Goal: Transaction & Acquisition: Purchase product/service

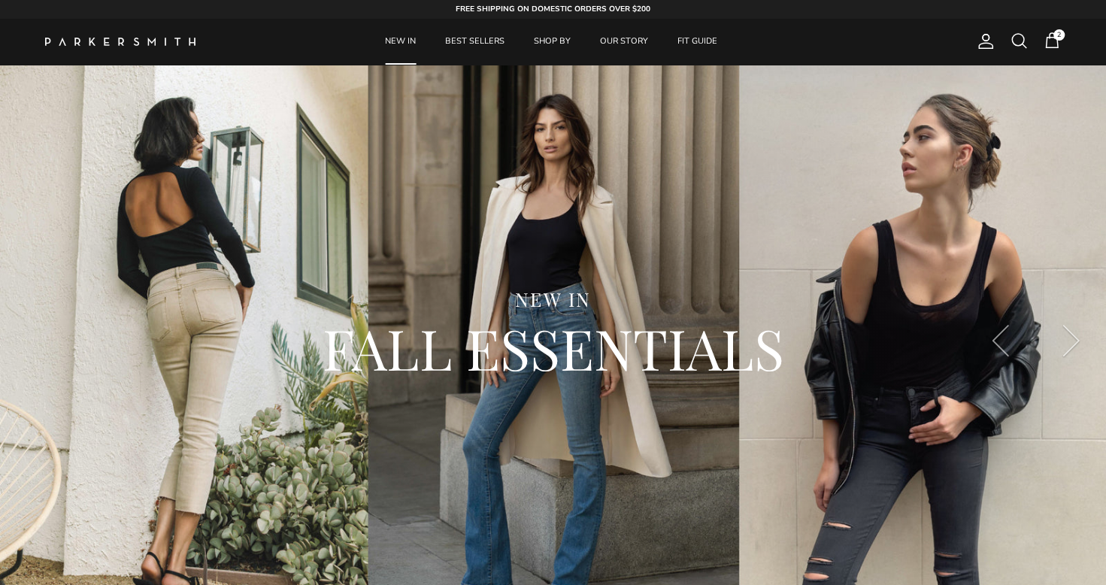
click at [1057, 32] on span "2" at bounding box center [1058, 34] width 11 height 11
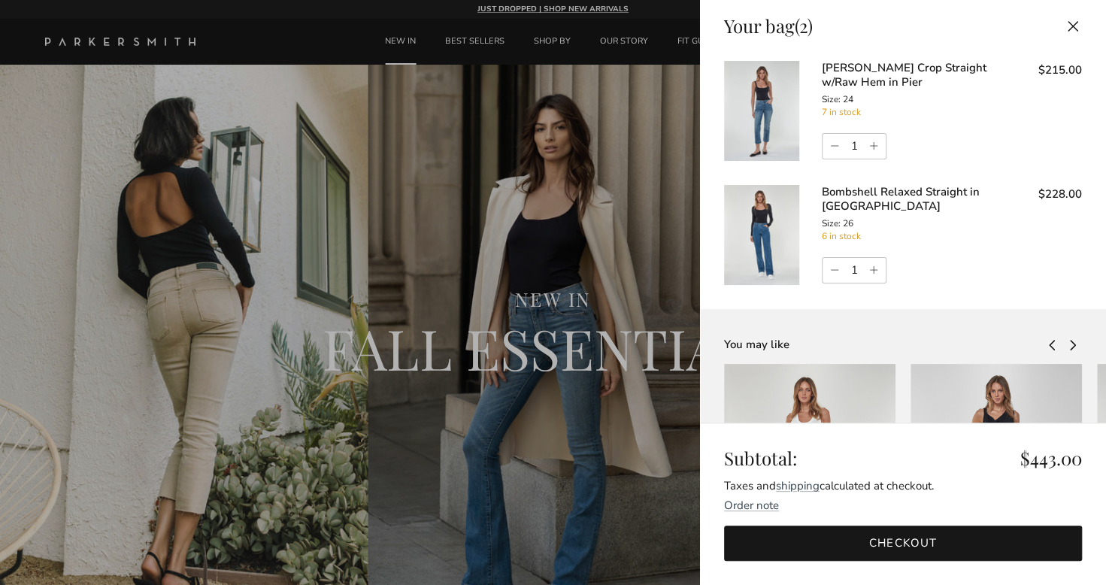
click at [771, 110] on img at bounding box center [761, 111] width 75 height 100
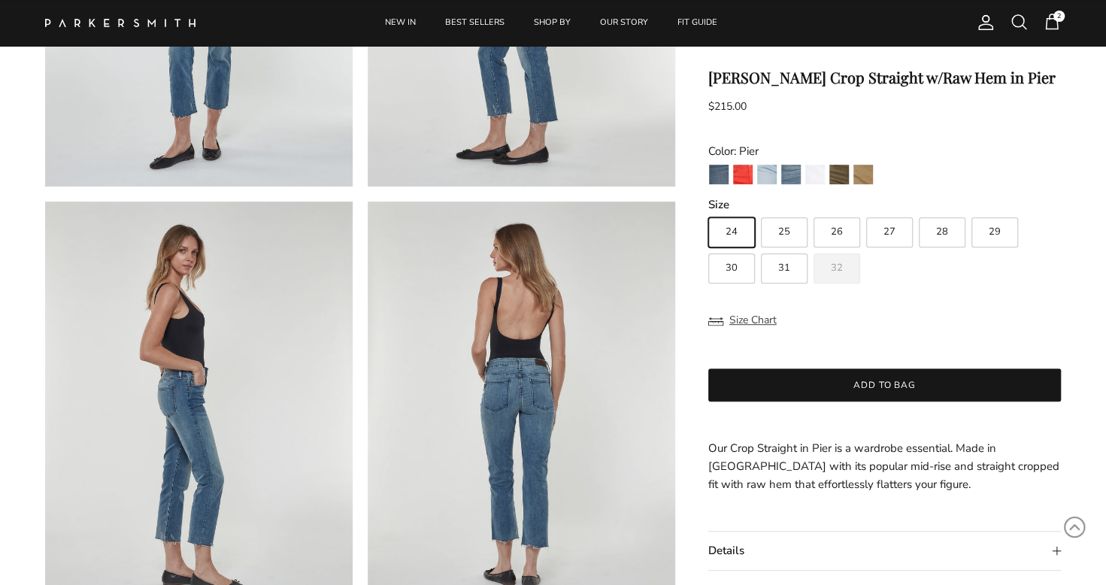
scroll to position [376, 0]
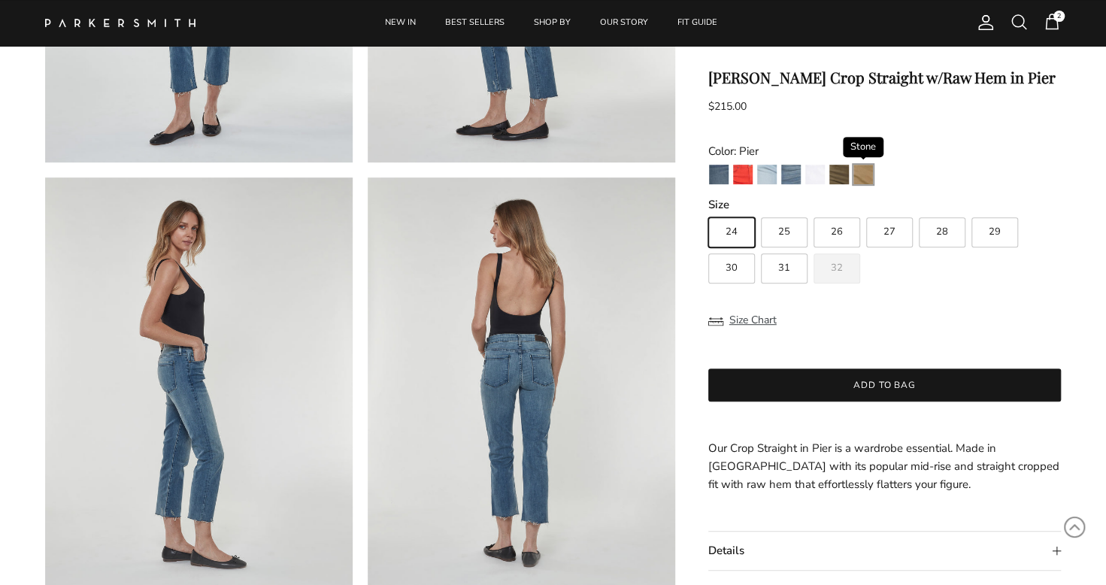
click at [865, 173] on img "Stone" at bounding box center [863, 175] width 20 height 20
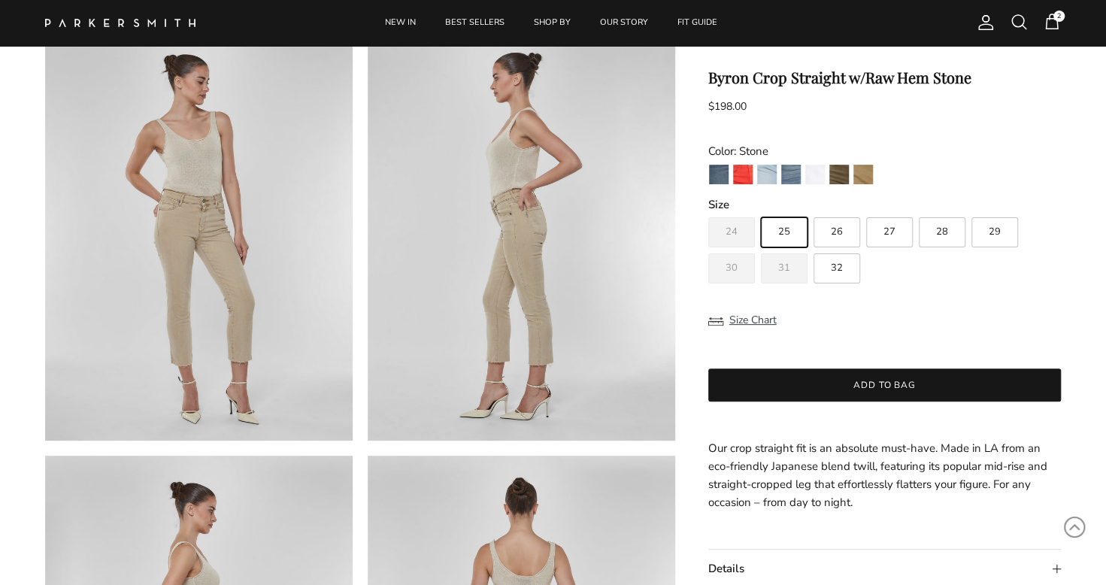
scroll to position [75, 0]
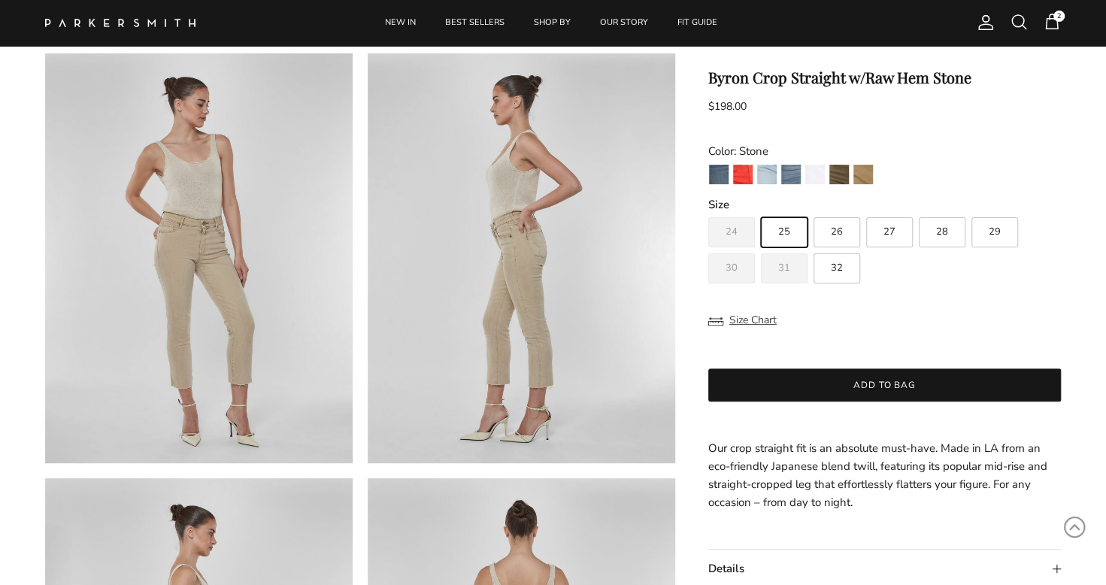
click at [842, 227] on span "26" at bounding box center [837, 232] width 12 height 10
click at [708, 211] on input "26" at bounding box center [707, 210] width 1 height 1
radio input "true"
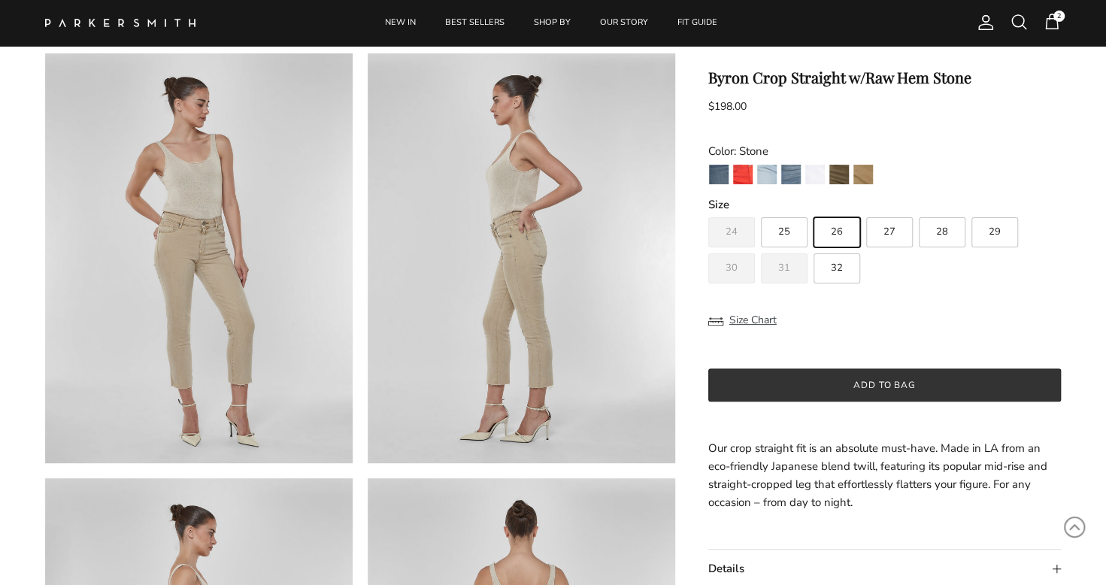
click at [835, 378] on button "Add to bag" at bounding box center [884, 384] width 353 height 33
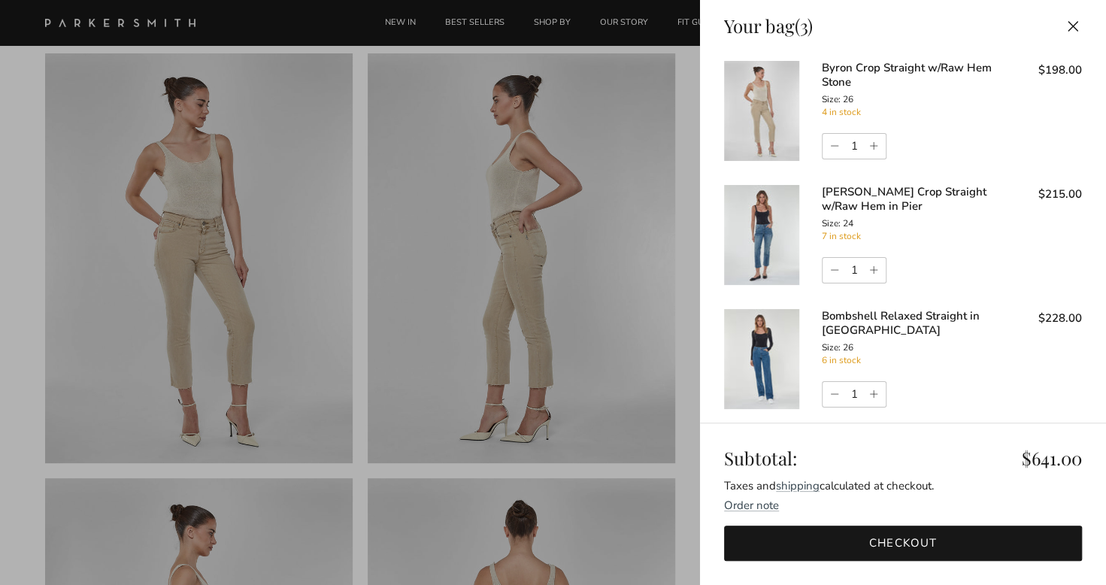
click at [831, 144] on link "Decrease quantity" at bounding box center [832, 147] width 20 height 26
type input "0"
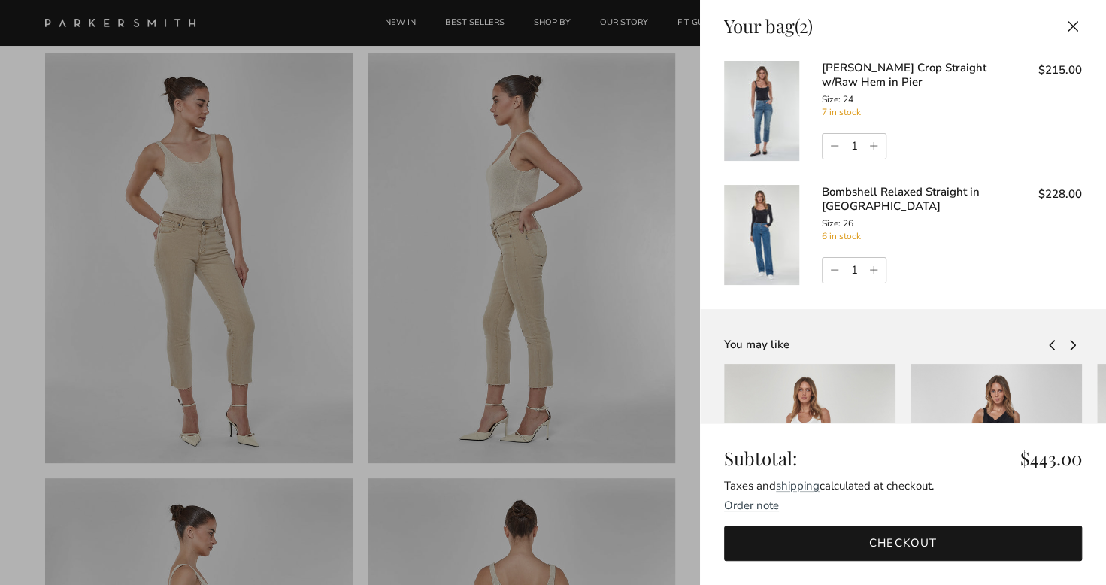
click at [770, 120] on img at bounding box center [761, 111] width 75 height 100
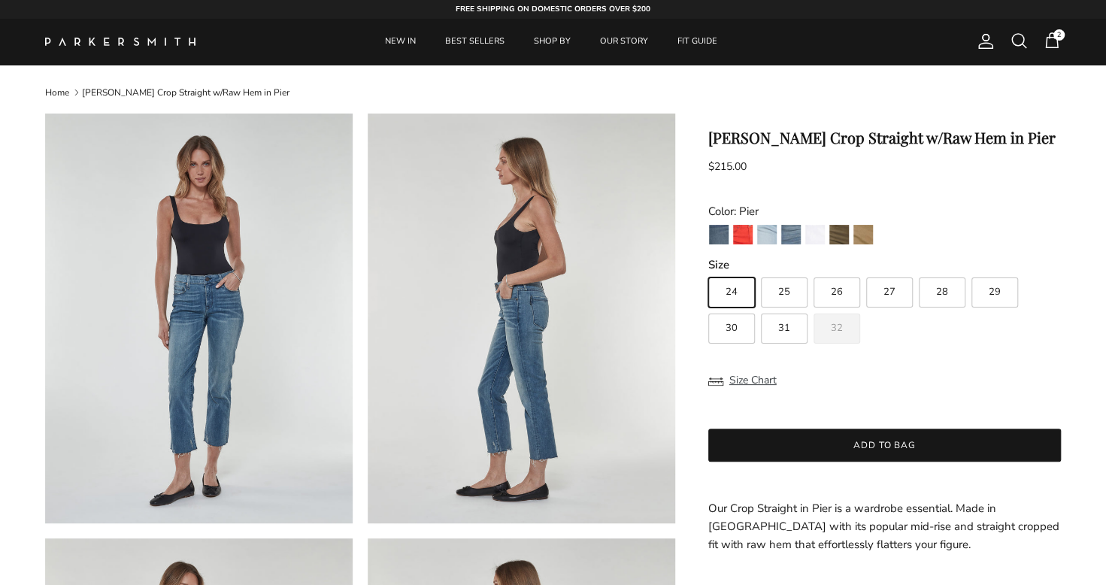
click at [846, 301] on label "26" at bounding box center [836, 292] width 47 height 30
click at [708, 271] on input "26" at bounding box center [707, 271] width 1 height 1
radio input "true"
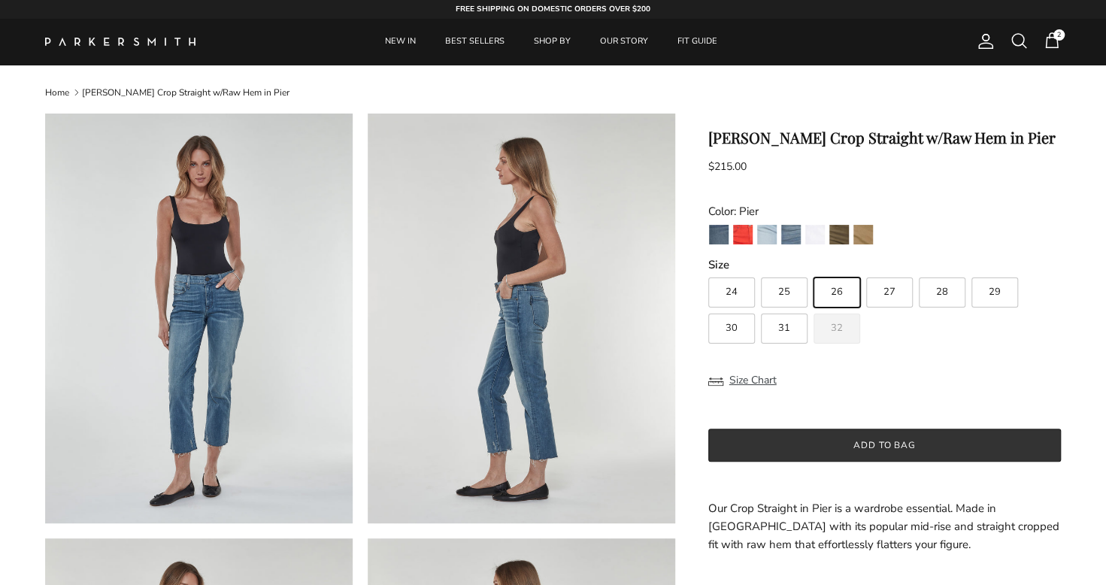
click at [907, 444] on button "Add to bag" at bounding box center [884, 444] width 353 height 33
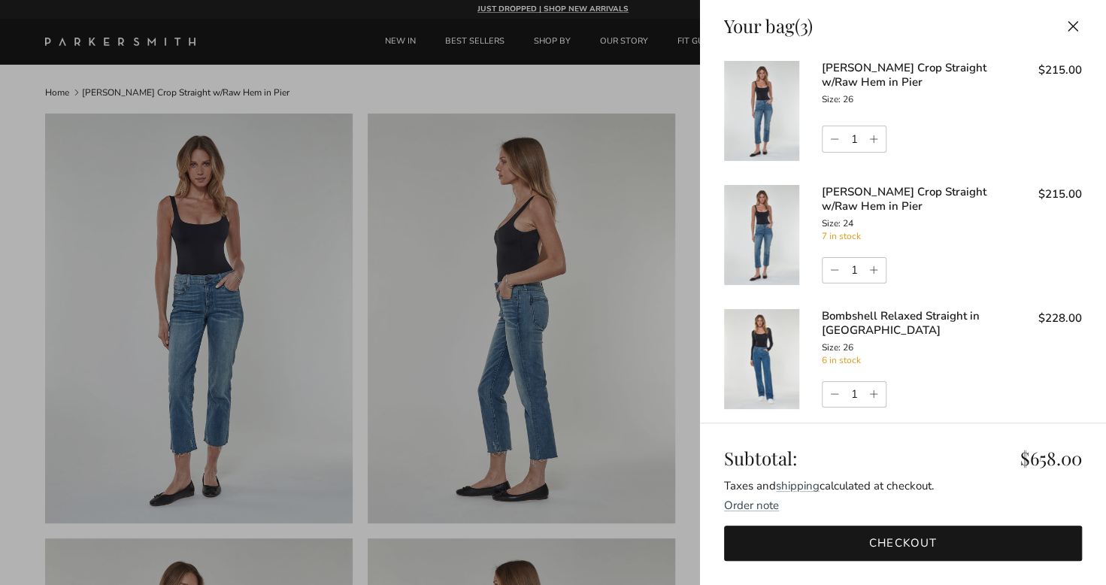
click at [833, 271] on link "Decrease quantity" at bounding box center [832, 271] width 20 height 26
type input "0"
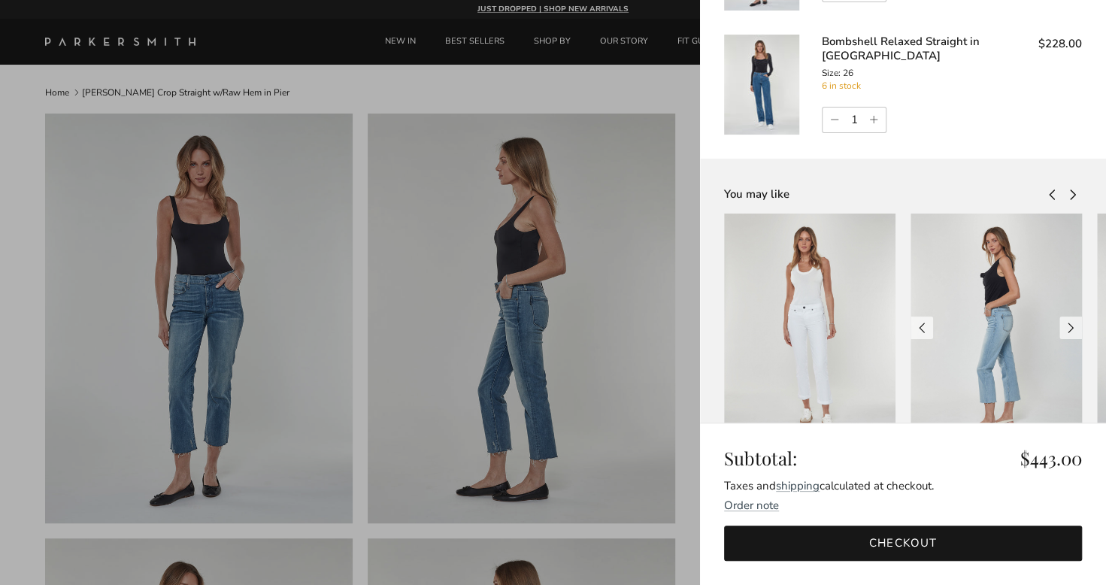
scroll to position [226, 0]
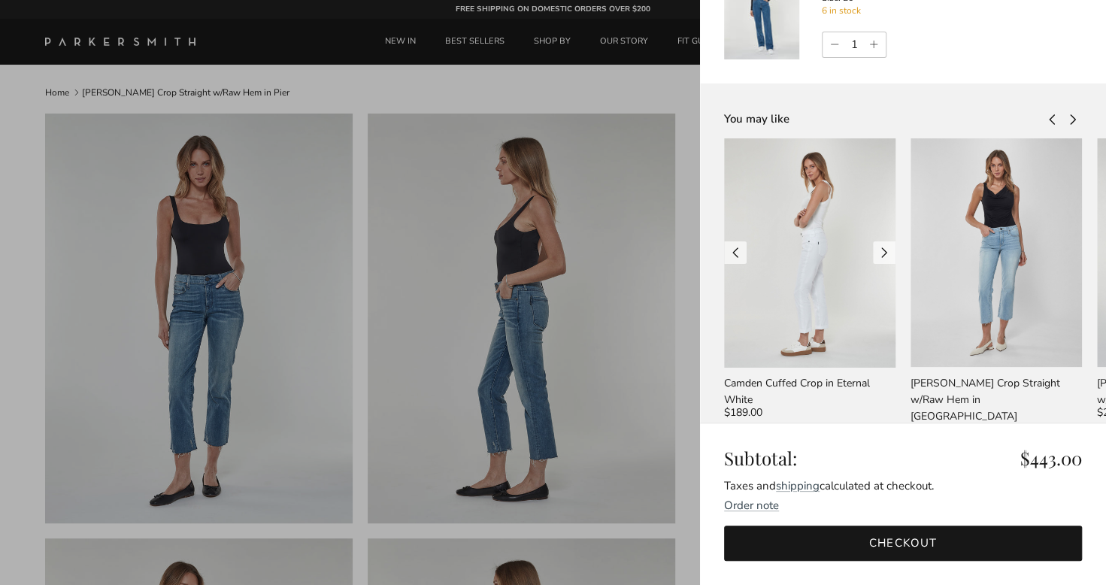
click at [793, 262] on div at bounding box center [809, 252] width 171 height 229
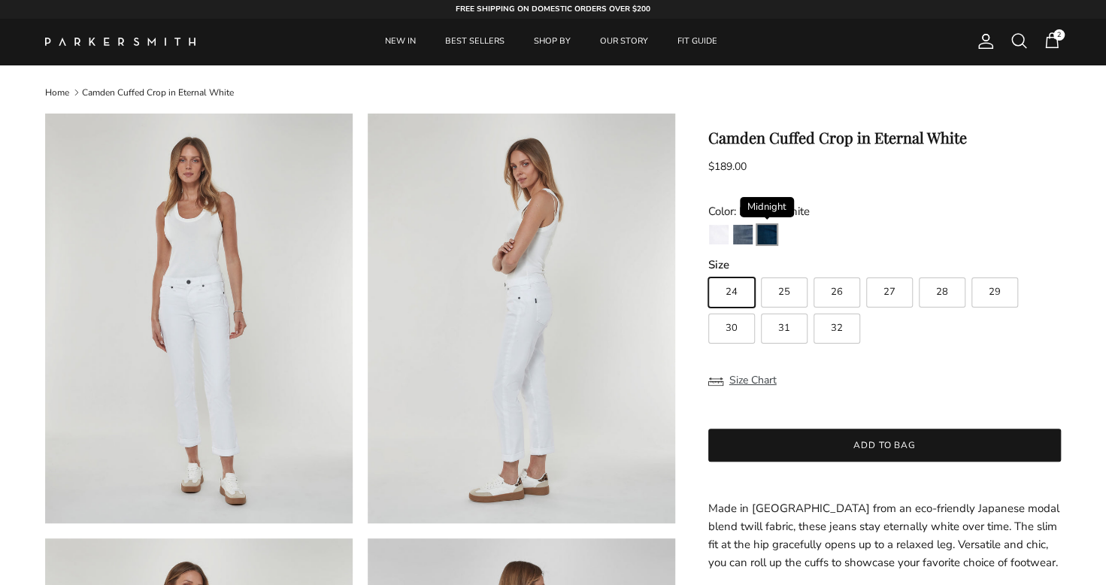
click at [771, 226] on img "Midnight" at bounding box center [767, 235] width 20 height 20
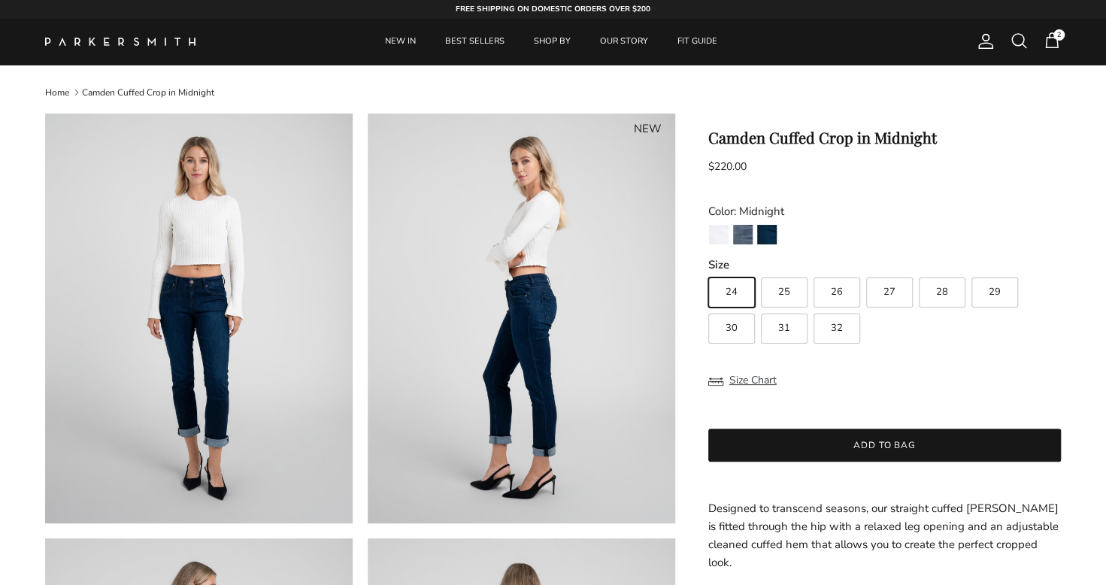
click at [1052, 45] on span "2" at bounding box center [1052, 41] width 18 height 18
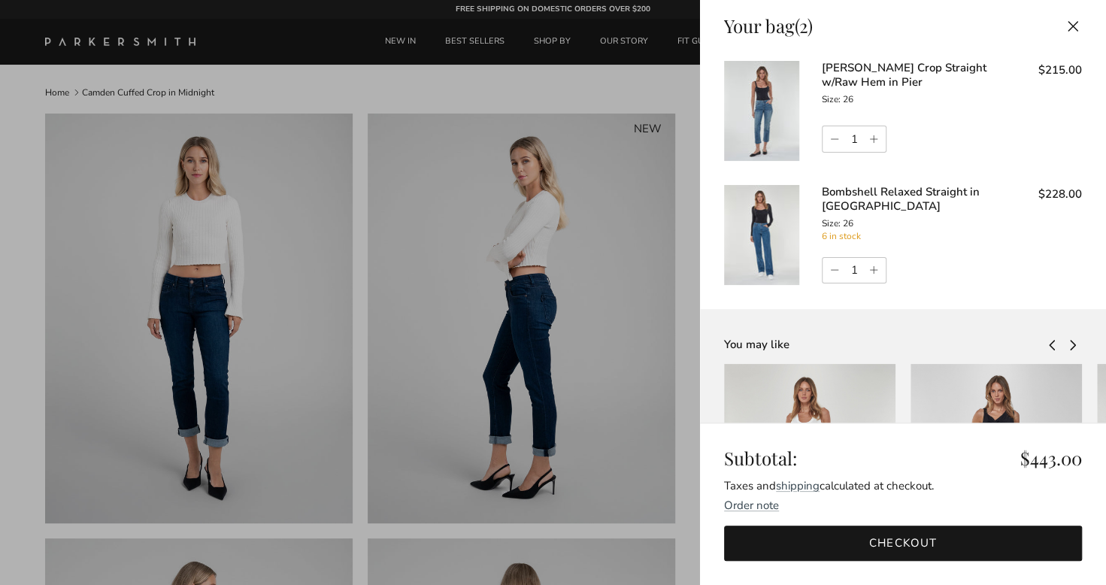
click at [762, 206] on img at bounding box center [761, 235] width 75 height 100
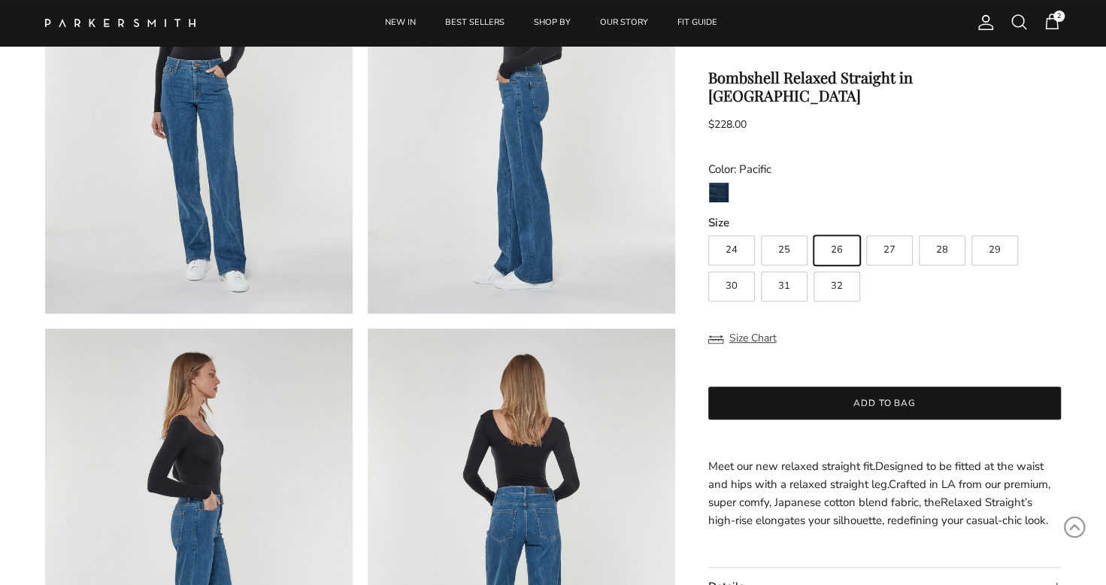
scroll to position [226, 0]
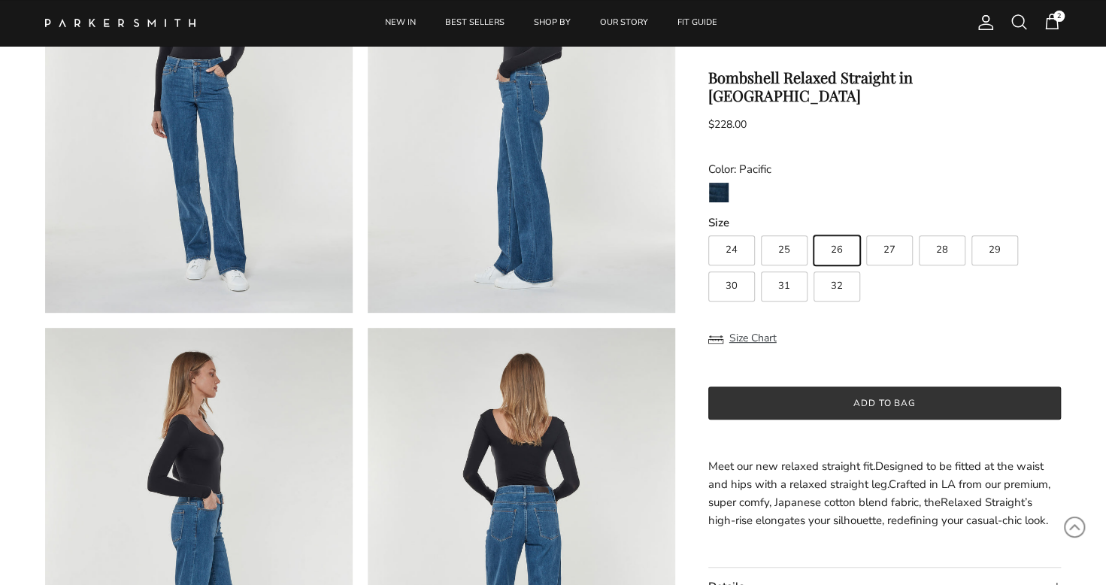
click at [792, 386] on button "Add to bag" at bounding box center [884, 402] width 353 height 33
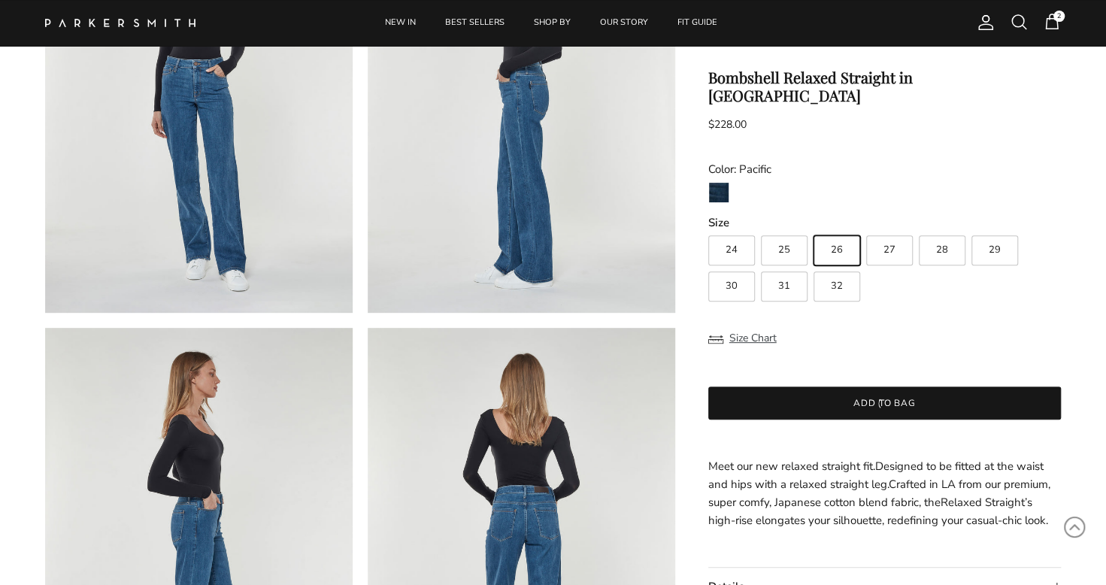
scroll to position [0, 0]
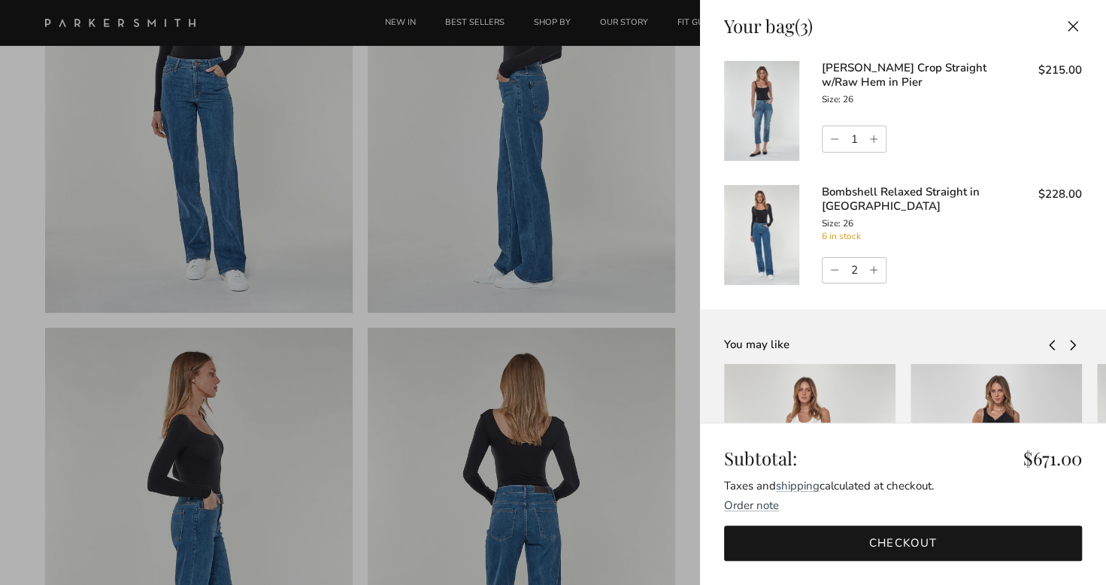
click at [818, 534] on link "Checkout" at bounding box center [903, 542] width 358 height 35
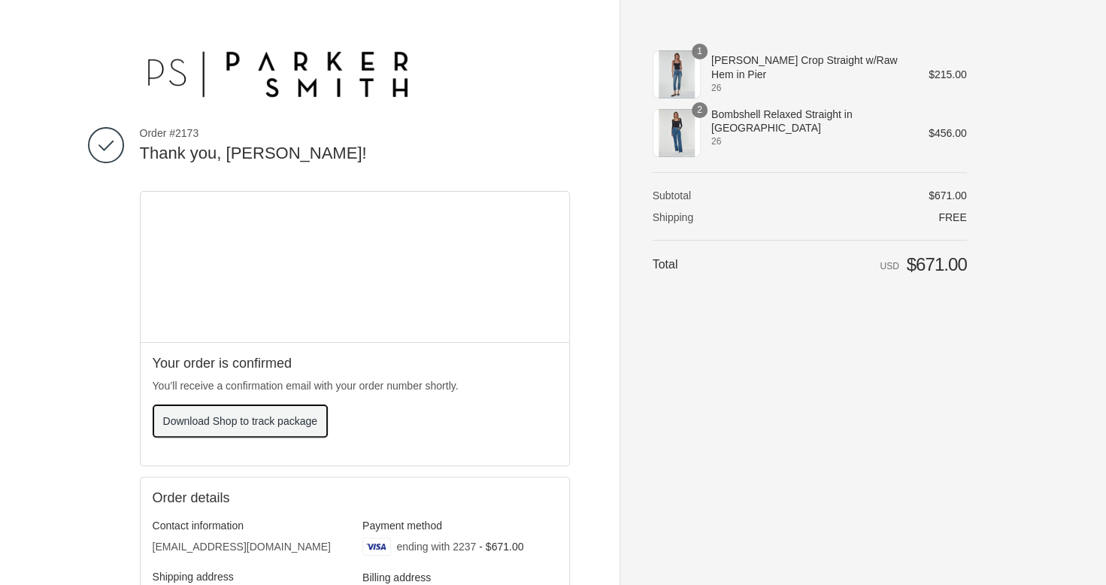
click at [256, 417] on span "Download Shop to track package" at bounding box center [240, 421] width 154 height 12
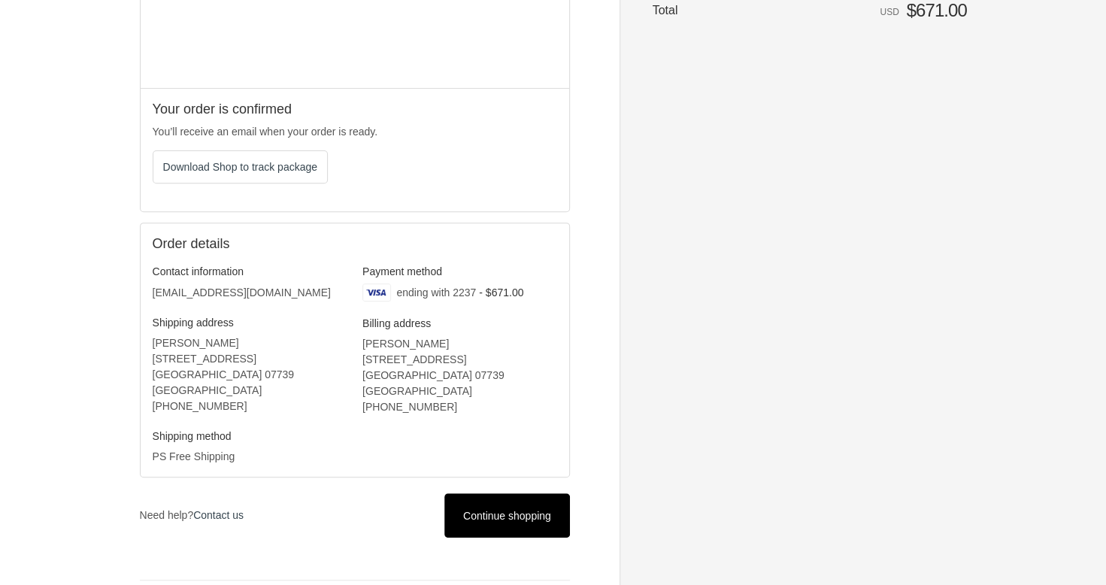
scroll to position [286, 0]
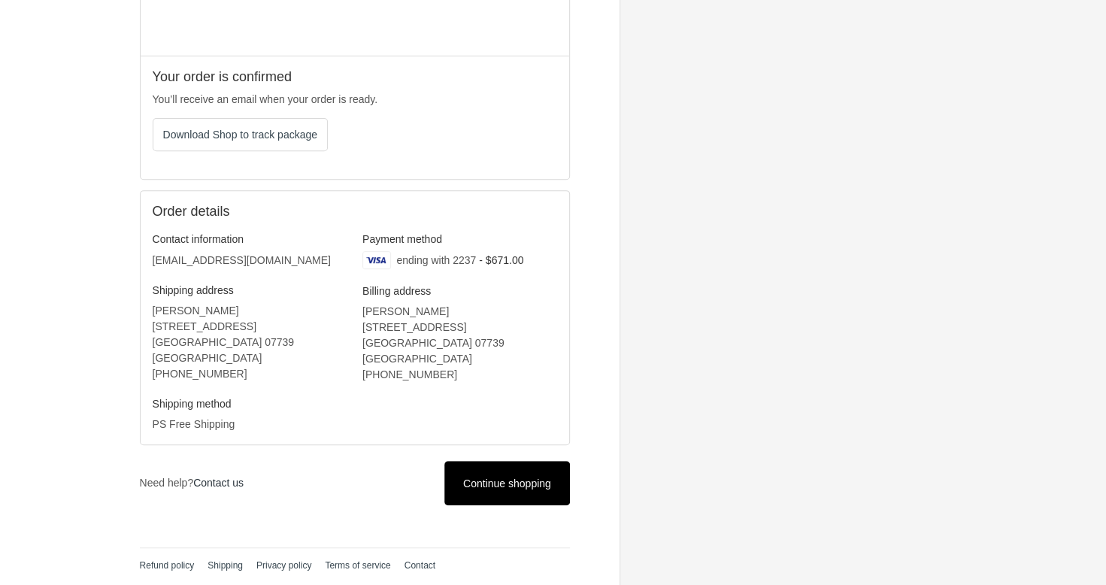
click at [229, 477] on link "Contact us" at bounding box center [218, 483] width 50 height 12
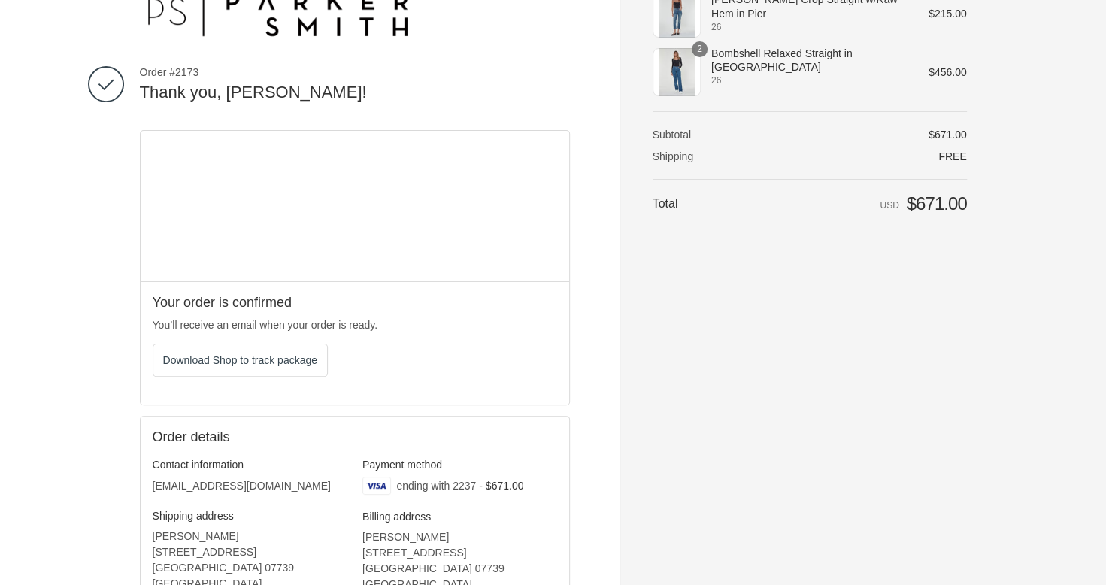
scroll to position [0, 0]
